Goal: Information Seeking & Learning: Learn about a topic

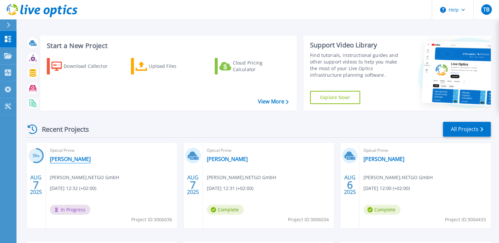
click at [65, 159] on link "[PERSON_NAME]" at bounding box center [70, 159] width 41 height 7
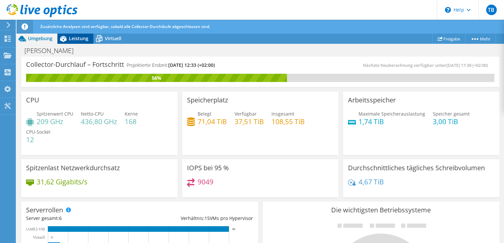
click at [74, 39] on span "Leistung" at bounding box center [78, 38] width 19 height 6
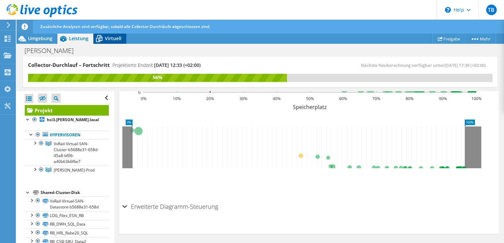
click at [116, 37] on span "Virtuell" at bounding box center [113, 38] width 16 height 6
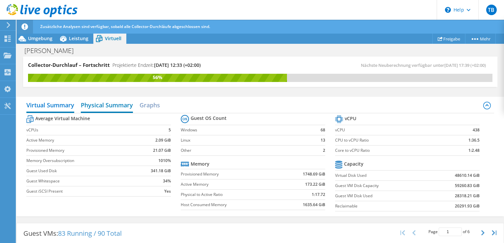
click at [124, 105] on h2 "Physical Summary" at bounding box center [107, 106] width 52 height 15
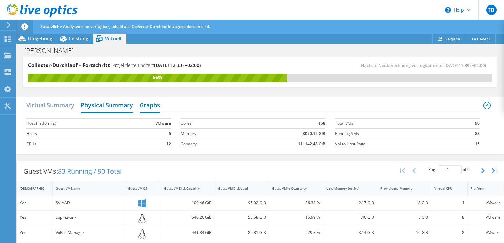
click at [158, 106] on h2 "Graphs" at bounding box center [149, 106] width 20 height 15
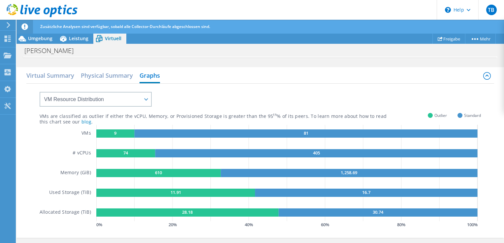
scroll to position [98, 0]
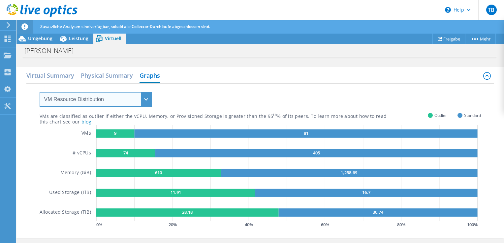
click at [107, 98] on select "VM Resource Distribution Provisioning Contrast Over Provisioning" at bounding box center [96, 99] width 112 height 15
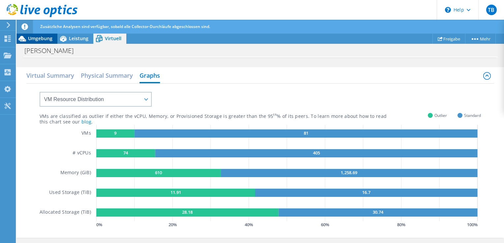
click at [42, 43] on div "Umgebung" at bounding box center [36, 38] width 41 height 11
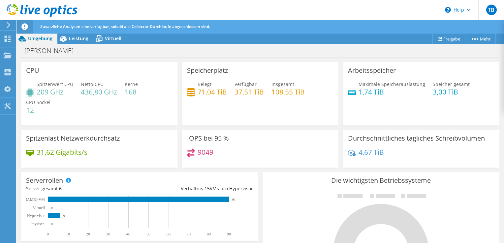
scroll to position [179, 0]
click at [270, 103] on div "Speicherplatz Belegt 71,04 TiB Verfügbar 37,51 TiB Insgesamt 108,55 TiB" at bounding box center [260, 94] width 156 height 64
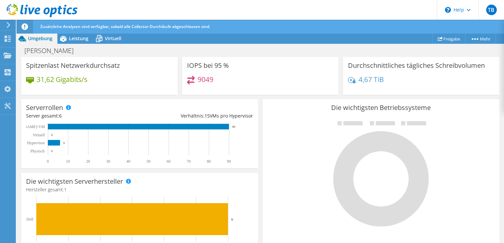
scroll to position [0, 0]
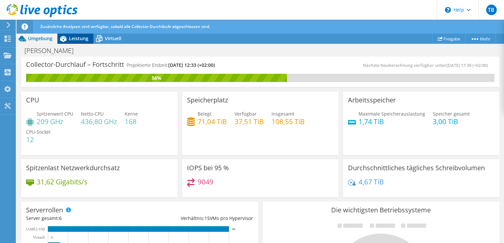
click at [78, 37] on span "Leistung" at bounding box center [78, 38] width 19 height 6
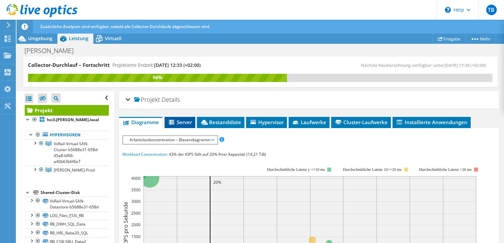
click at [189, 123] on span "Server" at bounding box center [180, 122] width 24 height 7
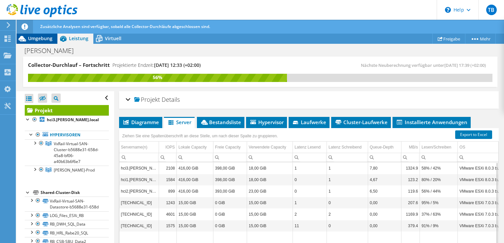
click at [40, 43] on div "Umgebung" at bounding box center [36, 38] width 41 height 11
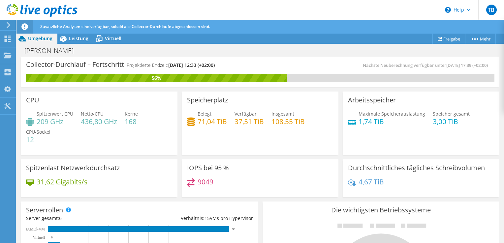
scroll to position [48, 0]
click at [141, 124] on div "Spitzenwert CPU 209 GHz Netto-CPU 436,80 GHz Kerne 168 CPU-Sockel 12" at bounding box center [99, 130] width 146 height 40
